Goal: Task Accomplishment & Management: Use online tool/utility

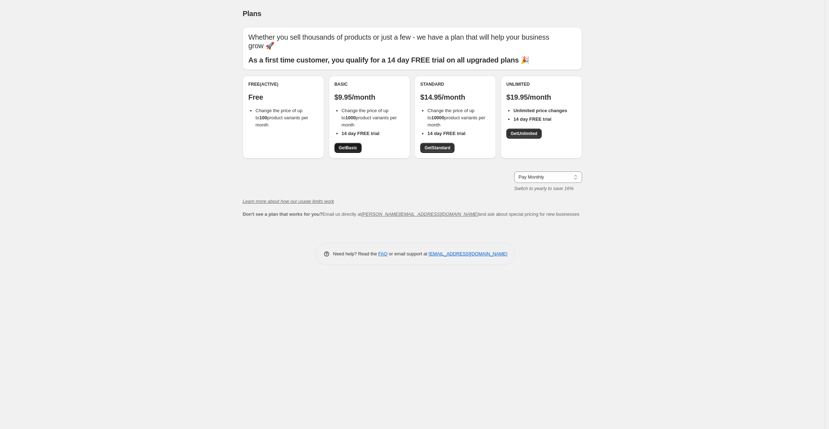
click at [353, 150] on span "Get Basic" at bounding box center [348, 148] width 19 height 6
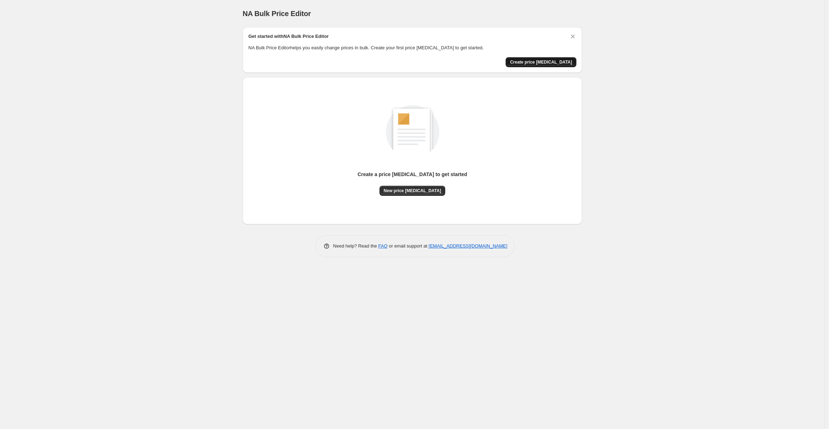
click at [544, 63] on span "Create price [MEDICAL_DATA]" at bounding box center [541, 62] width 62 height 6
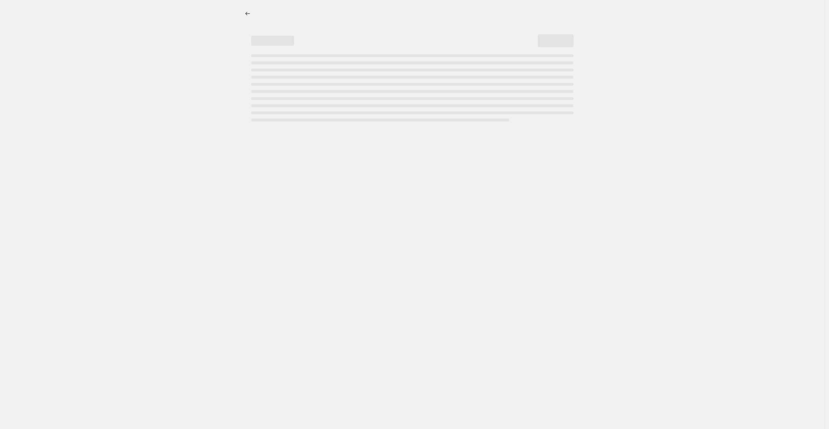
select select "percentage"
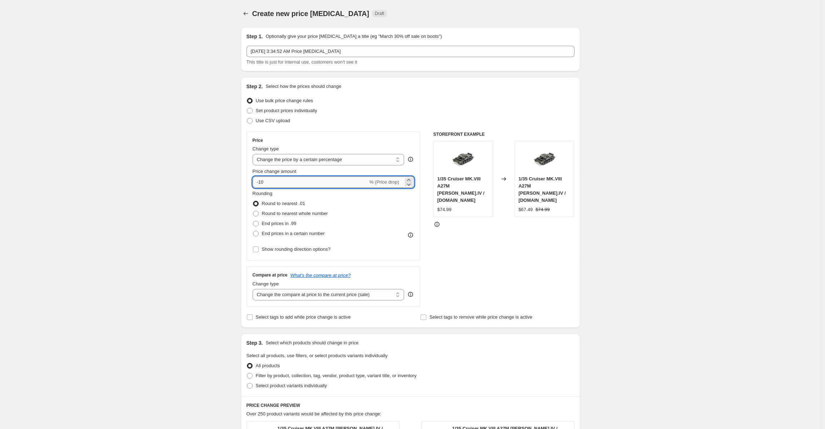
drag, startPoint x: 279, startPoint y: 182, endPoint x: 262, endPoint y: 181, distance: 17.2
click at [262, 181] on input "-10" at bounding box center [310, 181] width 115 height 11
click at [682, 172] on div "Create new price [MEDICAL_DATA]. This page is ready Create new price [MEDICAL_D…" at bounding box center [410, 360] width 821 height 721
drag, startPoint x: 266, startPoint y: 181, endPoint x: 262, endPoint y: 181, distance: 4.6
click at [262, 181] on input "-90" at bounding box center [310, 181] width 115 height 11
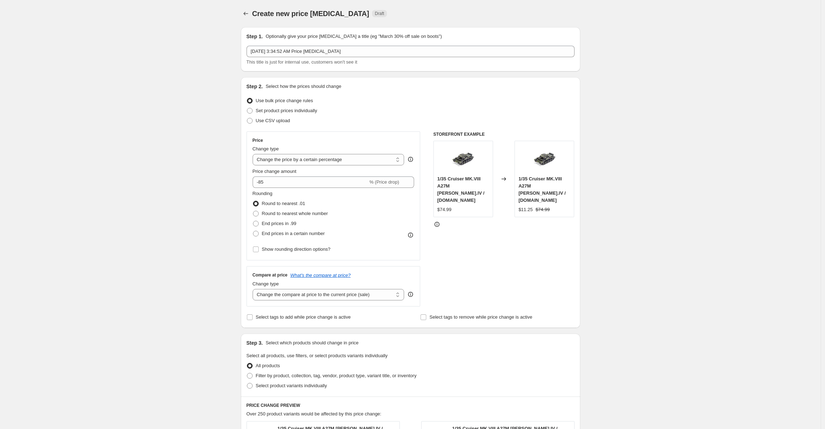
click at [610, 168] on div "Create new price [MEDICAL_DATA]. This page is ready Create new price [MEDICAL_D…" at bounding box center [410, 360] width 821 height 721
drag, startPoint x: 267, startPoint y: 182, endPoint x: 261, endPoint y: 181, distance: 6.5
click at [262, 181] on input "-85" at bounding box center [310, 181] width 115 height 11
type input "-88"
click at [672, 223] on div "Create new price [MEDICAL_DATA]. This page is ready Create new price [MEDICAL_D…" at bounding box center [410, 360] width 821 height 721
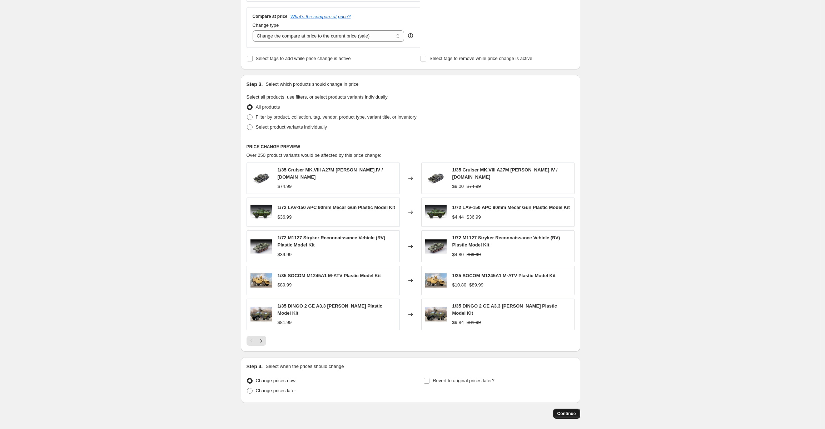
scroll to position [286, 0]
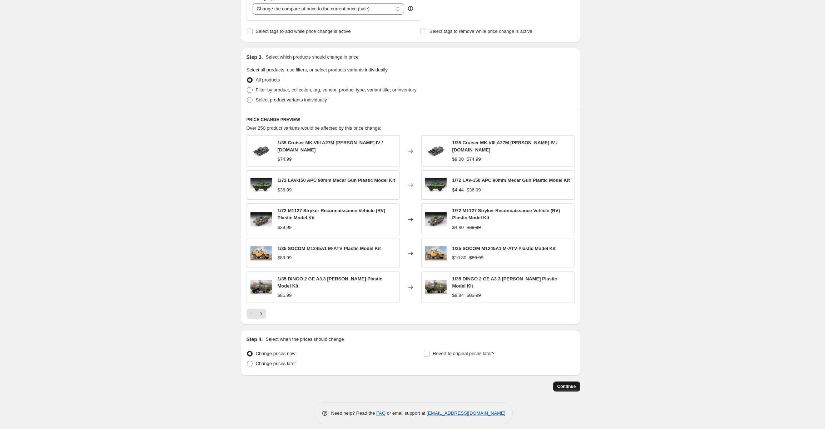
click at [564, 384] on span "Continue" at bounding box center [566, 387] width 19 height 6
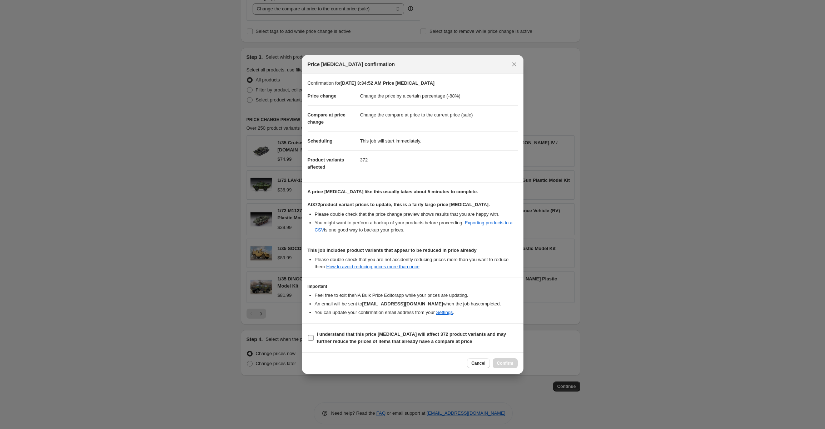
click at [311, 338] on input "I understand that this price [MEDICAL_DATA] will affect 372 product variants an…" at bounding box center [311, 338] width 6 height 6
checkbox input "true"
click at [509, 362] on span "Confirm" at bounding box center [505, 363] width 16 height 6
